Goal: Task Accomplishment & Management: Use online tool/utility

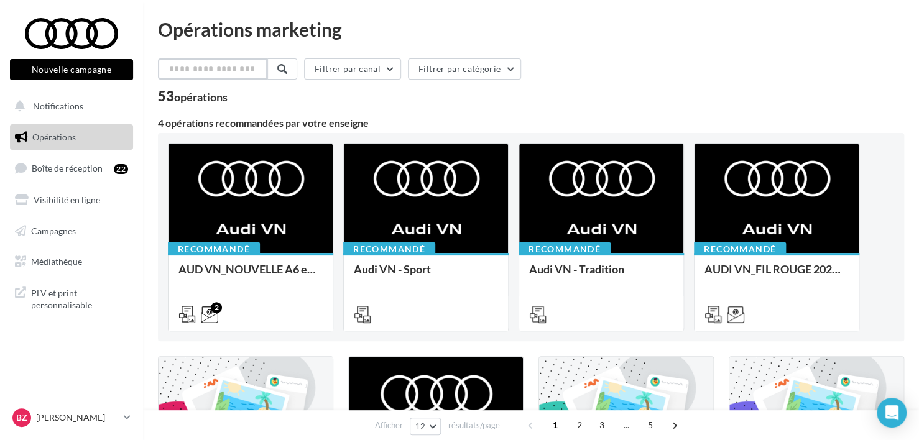
click at [202, 77] on input "text" at bounding box center [212, 68] width 109 height 21
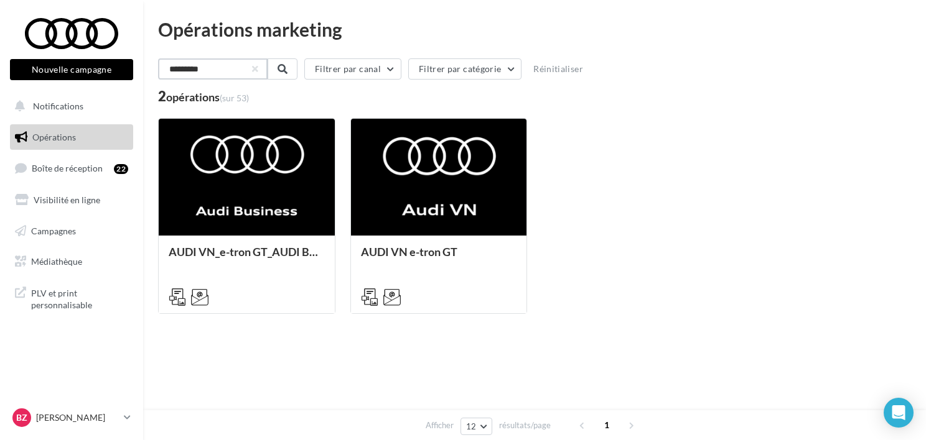
drag, startPoint x: 207, startPoint y: 72, endPoint x: 130, endPoint y: 67, distance: 76.7
click at [132, 67] on div "Nouvelle campagne Nouvelle campagne Notifications Opérations Boîte de réception…" at bounding box center [463, 220] width 926 height 440
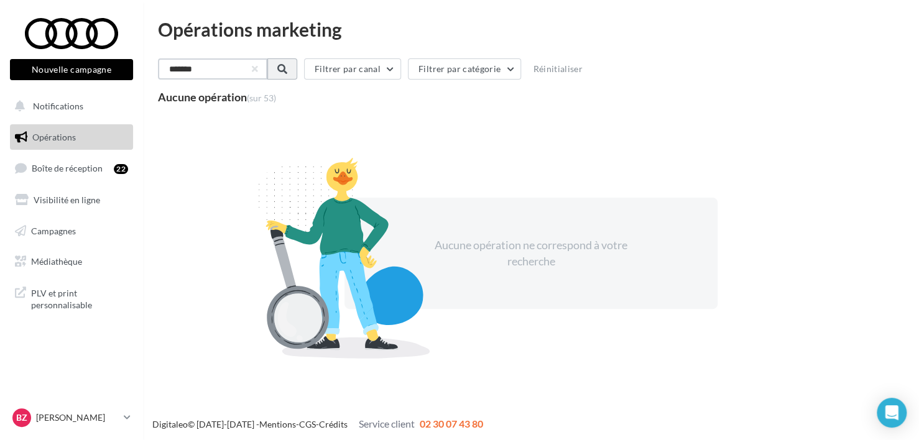
type input "*******"
click at [286, 68] on span at bounding box center [281, 69] width 10 height 10
drag, startPoint x: 223, startPoint y: 62, endPoint x: 247, endPoint y: 69, distance: 24.6
click at [226, 65] on input "*******" at bounding box center [212, 68] width 109 height 21
click at [256, 72] on button "button" at bounding box center [253, 69] width 5 height 5
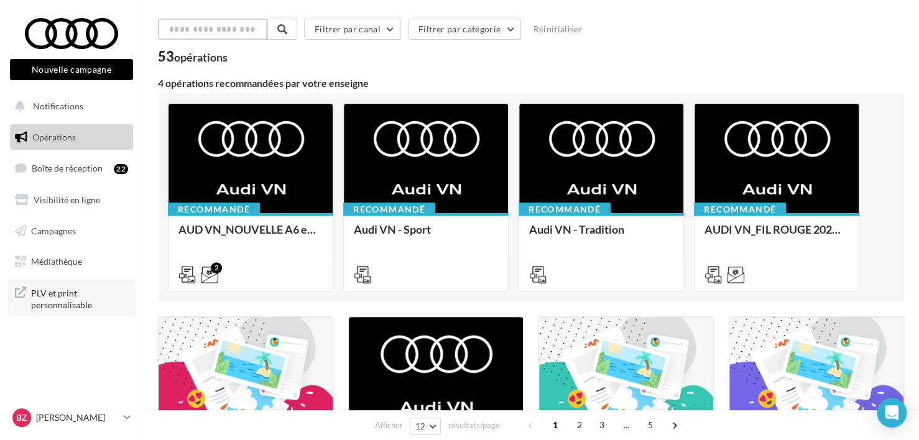
scroll to position [62, 0]
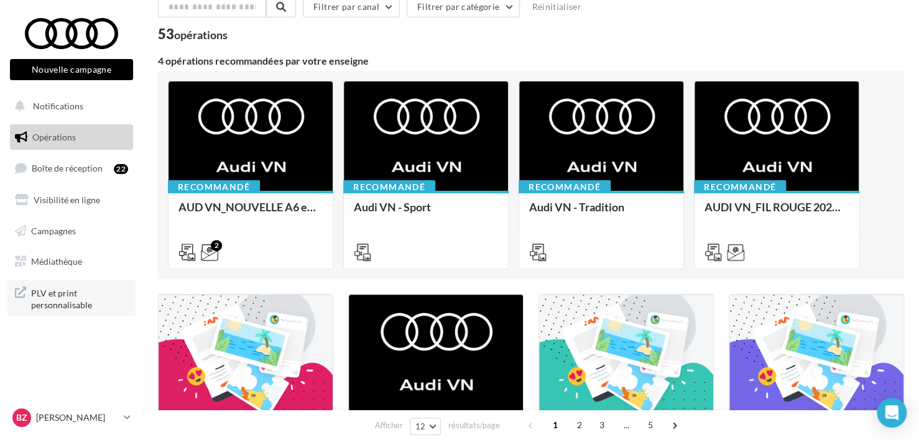
click at [60, 303] on span "PLV et print personnalisable" at bounding box center [79, 298] width 97 height 27
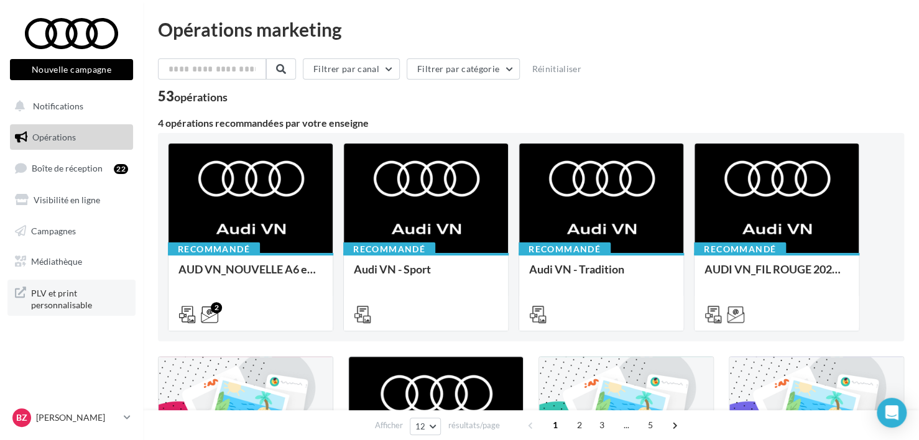
click at [40, 302] on span "PLV et print personnalisable" at bounding box center [79, 298] width 97 height 27
